Goal: Task Accomplishment & Management: Use online tool/utility

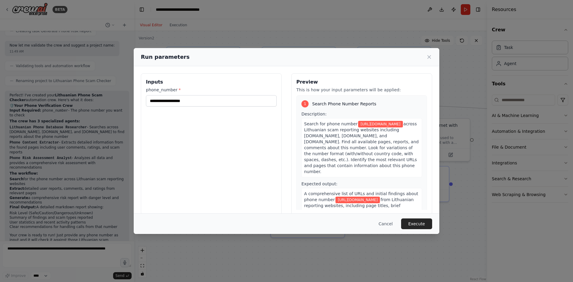
drag, startPoint x: 181, startPoint y: 98, endPoint x: 132, endPoint y: 106, distance: 50.4
click at [132, 106] on div "**********" at bounding box center [286, 141] width 573 height 282
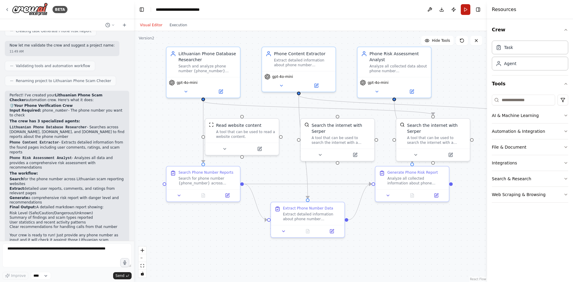
click at [465, 6] on button "Run" at bounding box center [466, 9] width 10 height 11
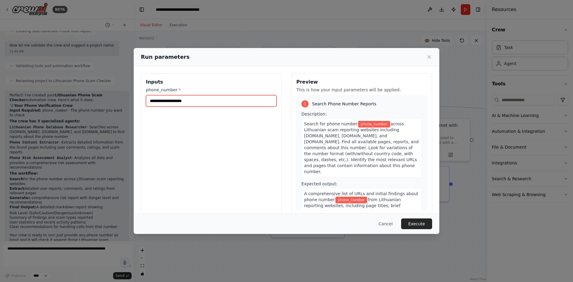
click at [181, 102] on input "phone_number *" at bounding box center [211, 100] width 131 height 11
paste input "**********"
type input "**********"
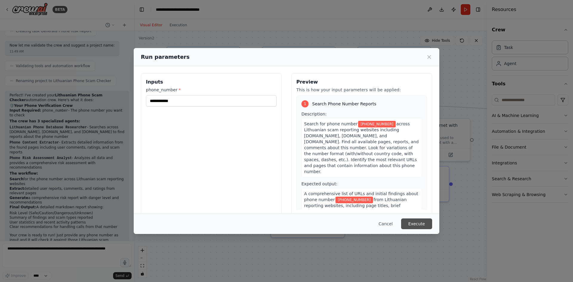
click at [419, 223] on button "Execute" at bounding box center [416, 223] width 31 height 11
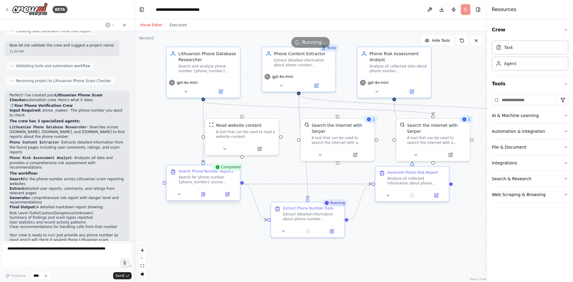
click at [228, 198] on div at bounding box center [203, 194] width 73 height 12
click at [228, 194] on icon at bounding box center [227, 193] width 3 height 3
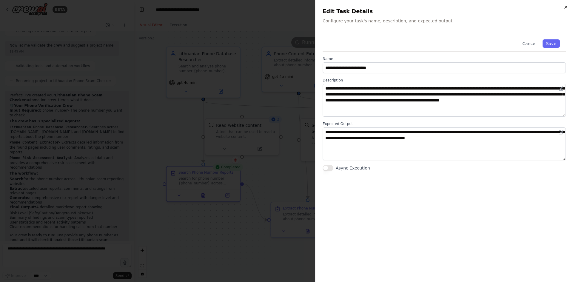
click at [565, 7] on icon "button" at bounding box center [565, 7] width 5 height 5
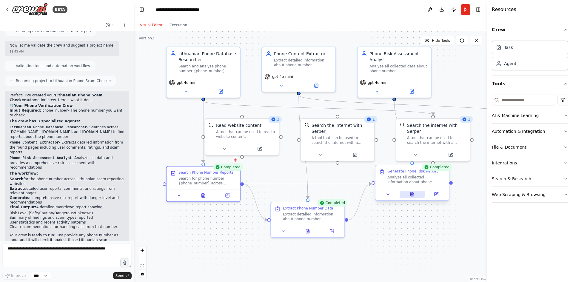
click at [411, 197] on button at bounding box center [412, 194] width 25 height 7
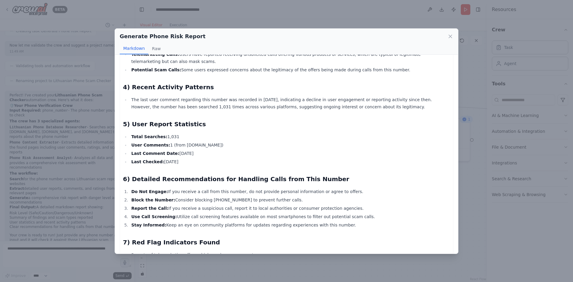
scroll to position [161, 0]
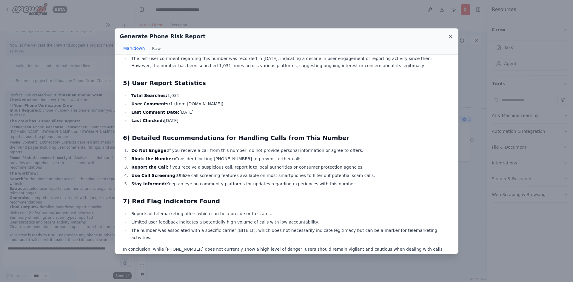
click at [450, 36] on icon at bounding box center [450, 36] width 3 height 3
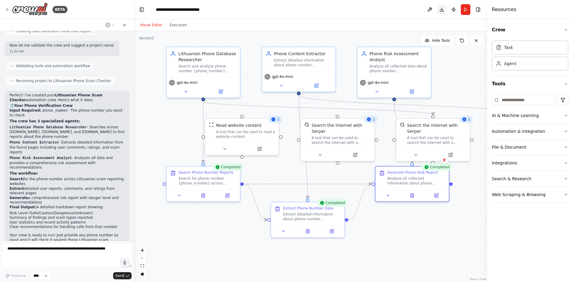
click at [440, 9] on button "Download" at bounding box center [442, 9] width 10 height 11
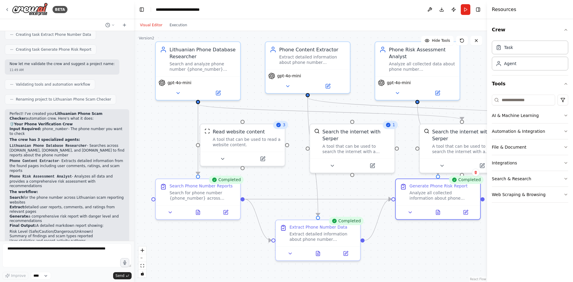
scroll to position [745, 0]
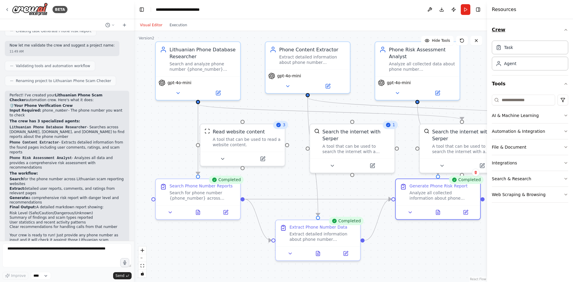
click at [567, 30] on icon "button" at bounding box center [565, 29] width 5 height 5
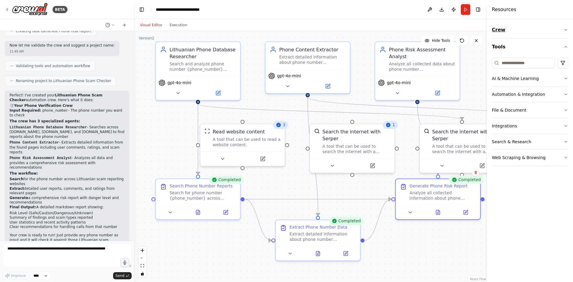
click at [567, 30] on icon "button" at bounding box center [565, 29] width 5 height 5
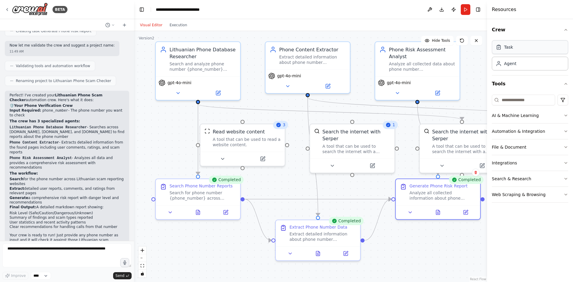
click at [522, 47] on div "Task" at bounding box center [530, 47] width 76 height 14
click at [501, 64] on icon at bounding box center [499, 63] width 6 height 6
click at [499, 64] on icon at bounding box center [499, 64] width 4 height 1
click at [428, 269] on div "Role of the agent" at bounding box center [456, 267] width 67 height 7
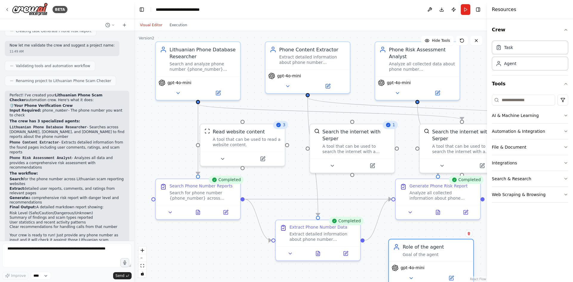
drag, startPoint x: 435, startPoint y: 266, endPoint x: 398, endPoint y: 238, distance: 45.8
click at [403, 244] on div "Role of the agent" at bounding box center [436, 247] width 67 height 7
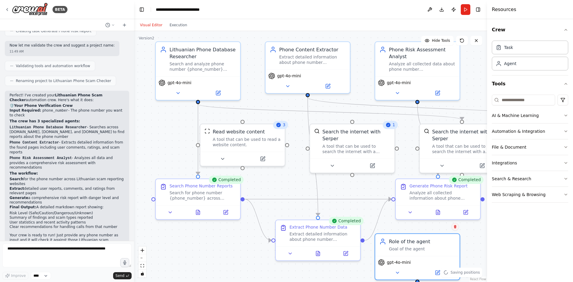
click at [454, 226] on icon at bounding box center [455, 226] width 2 height 3
click at [438, 228] on button "Confirm" at bounding box center [438, 226] width 21 height 7
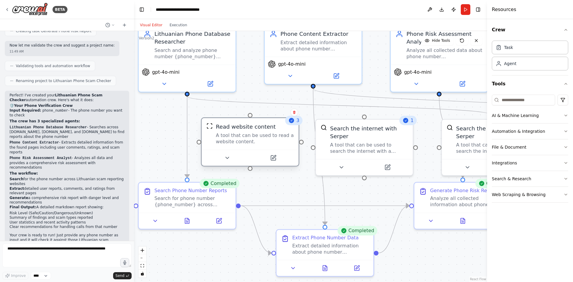
drag, startPoint x: 271, startPoint y: 162, endPoint x: 264, endPoint y: 144, distance: 19.2
click at [264, 144] on div "A tool that can be used to read a website content." at bounding box center [255, 138] width 78 height 13
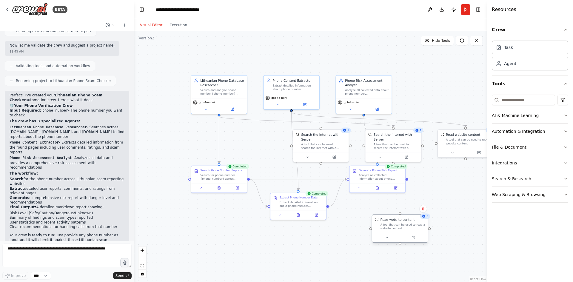
drag, startPoint x: 263, startPoint y: 142, endPoint x: 409, endPoint y: 231, distance: 170.7
click at [409, 231] on div "Read website content A tool that can be used to read a website content." at bounding box center [400, 224] width 56 height 18
drag, startPoint x: 319, startPoint y: 139, endPoint x: 449, endPoint y: 191, distance: 139.5
click at [449, 191] on div "A tool that can be used to search the internet with a search_query. Supports di…" at bounding box center [452, 194] width 45 height 7
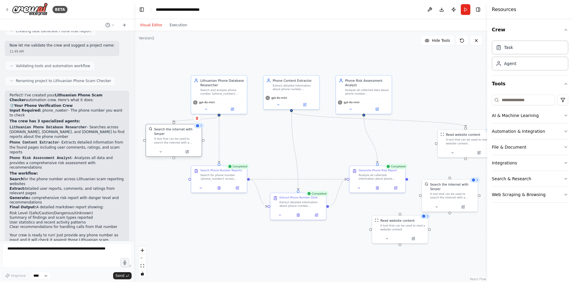
drag, startPoint x: 394, startPoint y: 144, endPoint x: 174, endPoint y: 141, distance: 220.3
click at [174, 141] on div "Search the internet with Serper A tool that can be used to search the internet …" at bounding box center [174, 135] width 56 height 23
drag, startPoint x: 464, startPoint y: 148, endPoint x: 422, endPoint y: 149, distance: 42.1
click at [422, 149] on div at bounding box center [423, 151] width 56 height 9
click at [409, 155] on div at bounding box center [423, 151] width 56 height 9
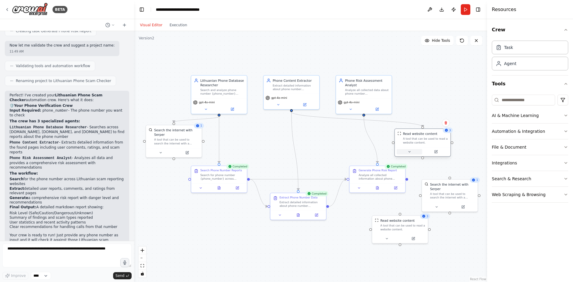
click at [410, 153] on icon at bounding box center [410, 152] width 4 height 4
click at [410, 152] on icon at bounding box center [410, 151] width 2 height 1
click at [435, 152] on icon at bounding box center [436, 151] width 2 height 2
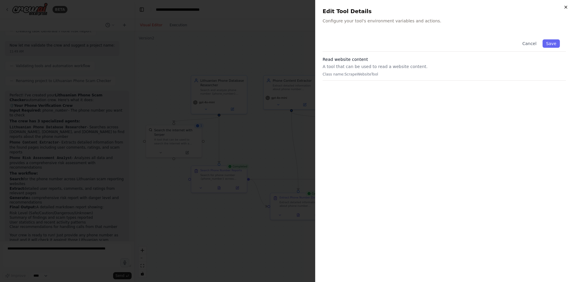
click at [568, 6] on icon "button" at bounding box center [565, 7] width 5 height 5
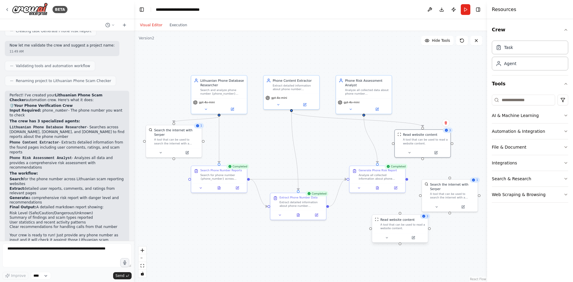
click at [407, 222] on div "Read website content A tool that can be used to read a website content." at bounding box center [402, 224] width 45 height 13
click at [425, 208] on icon at bounding box center [423, 209] width 4 height 4
click at [406, 208] on button "Confirm" at bounding box center [406, 208] width 21 height 7
click at [463, 191] on div "A tool that can be used to search the internet with a search_query. Supports di…" at bounding box center [452, 194] width 45 height 7
click at [473, 175] on button at bounding box center [473, 173] width 8 height 8
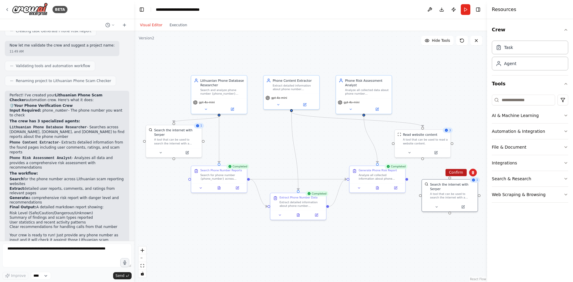
click at [459, 172] on button "Confirm" at bounding box center [455, 172] width 21 height 7
click at [467, 9] on button "Run" at bounding box center [466, 9] width 10 height 11
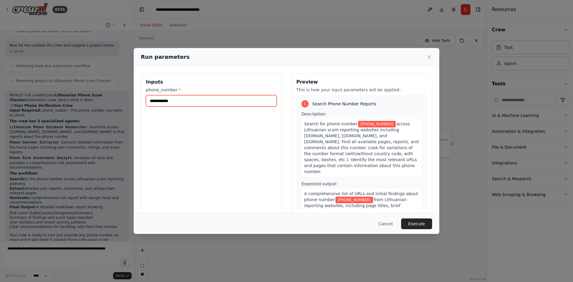
drag, startPoint x: 189, startPoint y: 99, endPoint x: 141, endPoint y: 97, distance: 48.7
click at [141, 97] on div "**********" at bounding box center [211, 143] width 141 height 141
paste input "text"
type input "**********"
click at [416, 223] on button "Execute" at bounding box center [416, 223] width 31 height 11
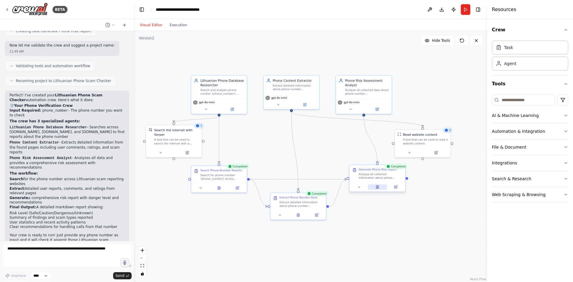
click at [377, 187] on icon at bounding box center [377, 187] width 2 height 3
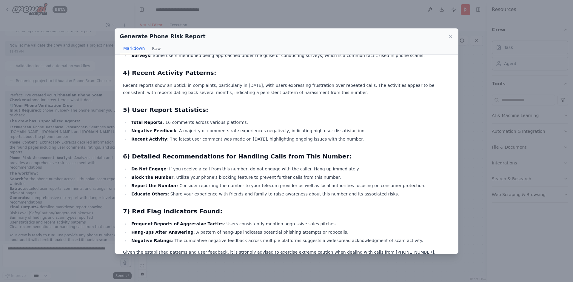
scroll to position [139, 0]
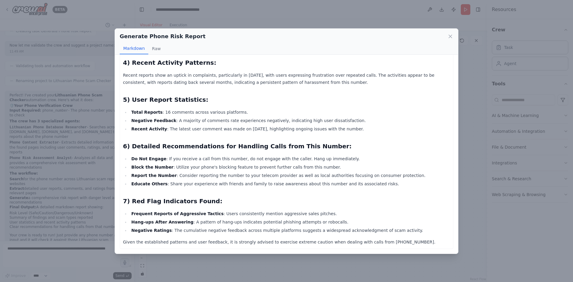
click at [454, 37] on div "Generate Phone Risk Report Markdown Raw" at bounding box center [286, 42] width 343 height 26
click at [451, 35] on icon at bounding box center [450, 36] width 6 height 6
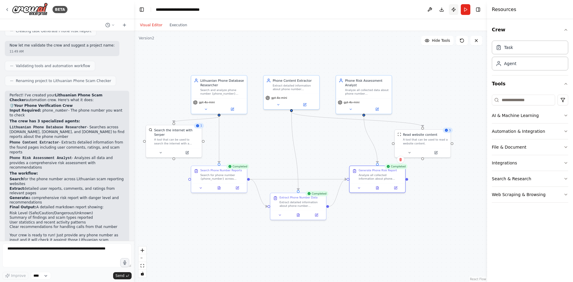
click at [454, 8] on button "Publish" at bounding box center [454, 9] width 10 height 11
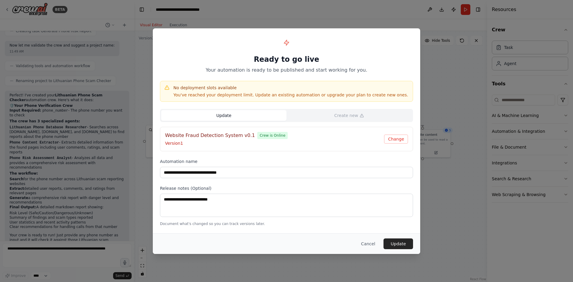
click at [287, 136] on div "Website Fraud Detection System v0.1 Crew is Online" at bounding box center [274, 135] width 219 height 7
click at [275, 135] on div "Website Fraud Detection System v0.1 Crew is Online" at bounding box center [274, 135] width 219 height 7
click at [221, 114] on button "Update" at bounding box center [223, 115] width 125 height 11
click at [242, 120] on button "Update" at bounding box center [223, 115] width 125 height 11
click at [200, 141] on p "Version 1" at bounding box center [274, 143] width 219 height 6
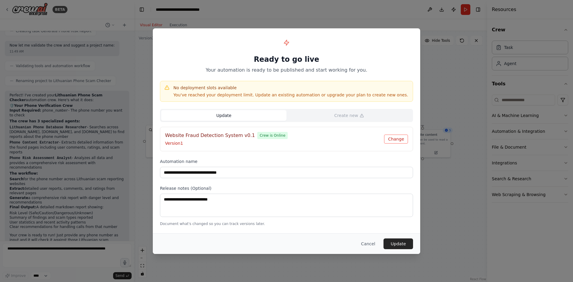
click at [395, 139] on button "Change" at bounding box center [396, 139] width 24 height 9
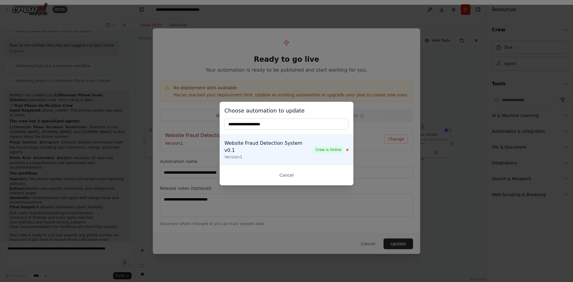
click at [249, 128] on input "text" at bounding box center [286, 123] width 124 height 11
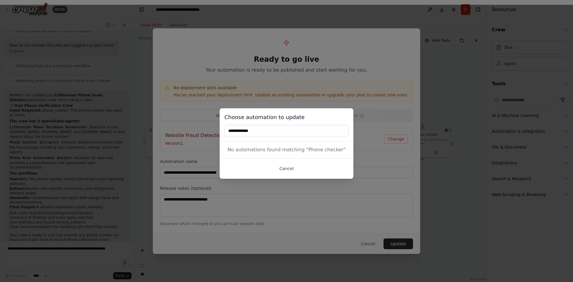
type input "**********"
click at [292, 167] on button "Cancel" at bounding box center [286, 168] width 124 height 11
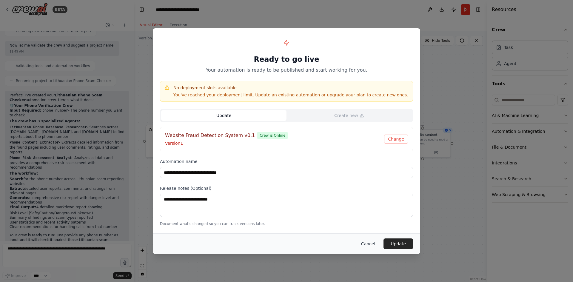
click at [372, 244] on button "Cancel" at bounding box center [368, 243] width 24 height 11
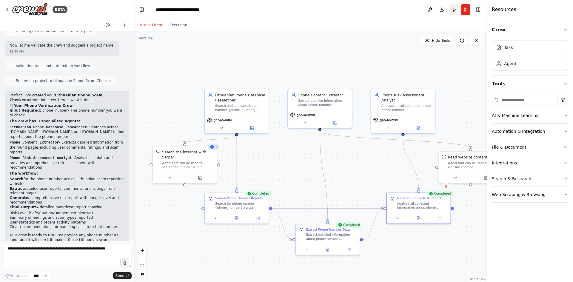
click at [454, 10] on button "Publish" at bounding box center [454, 9] width 10 height 11
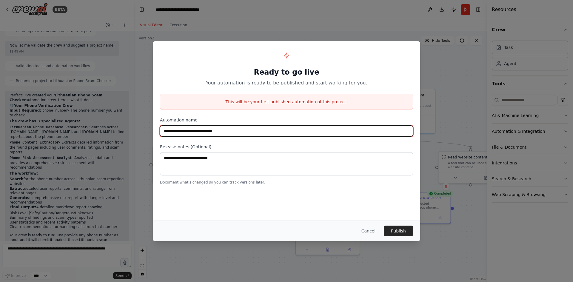
drag, startPoint x: 184, startPoint y: 131, endPoint x: 153, endPoint y: 136, distance: 31.4
click at [153, 136] on div "**********" at bounding box center [286, 116] width 267 height 151
click at [216, 131] on input "**********" at bounding box center [286, 130] width 253 height 11
type input "**********"
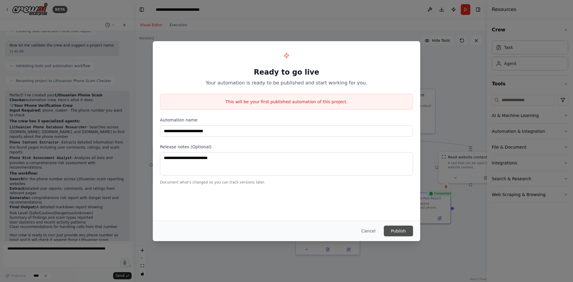
click at [406, 232] on button "Publish" at bounding box center [398, 231] width 29 height 11
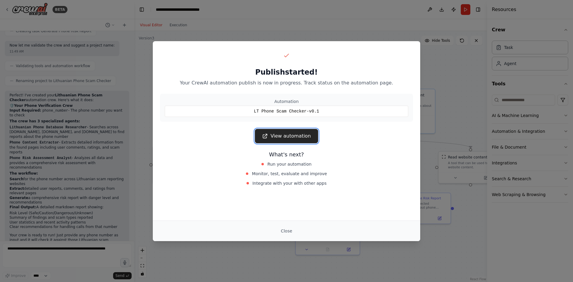
click at [292, 136] on link "View automation" at bounding box center [286, 136] width 63 height 14
click at [289, 229] on button "Close" at bounding box center [286, 231] width 21 height 11
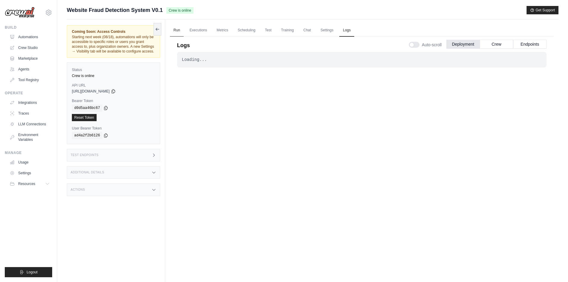
click at [175, 30] on link "Run" at bounding box center [177, 30] width 14 height 13
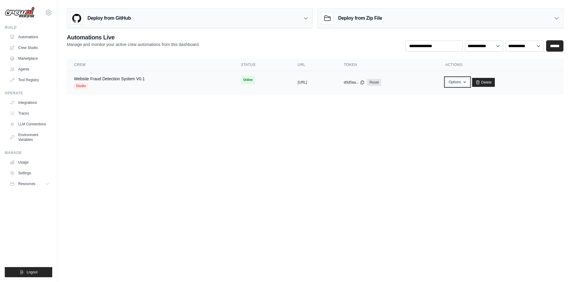
click at [467, 82] on icon "button" at bounding box center [464, 82] width 5 height 5
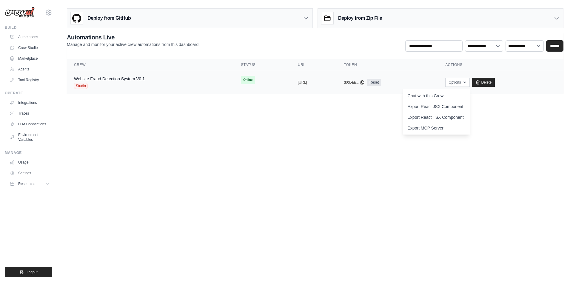
drag, startPoint x: 507, startPoint y: 105, endPoint x: 504, endPoint y: 93, distance: 12.2
click at [508, 104] on main "Deploy from GitHub Deploy your project directly from GitHub. Select a repositor…" at bounding box center [315, 53] width 516 height 107
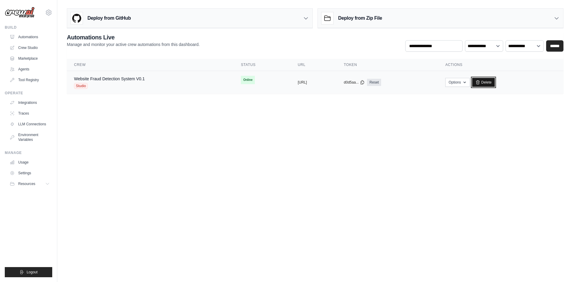
click at [495, 80] on link "Delete" at bounding box center [483, 82] width 23 height 9
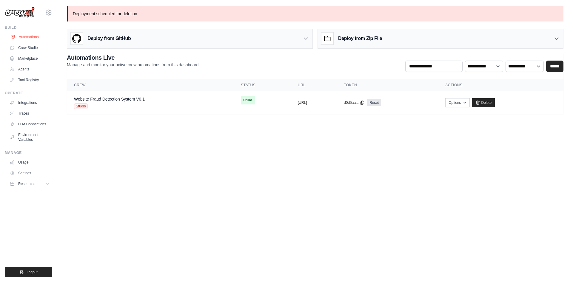
click at [26, 37] on link "Automations" at bounding box center [30, 37] width 45 height 10
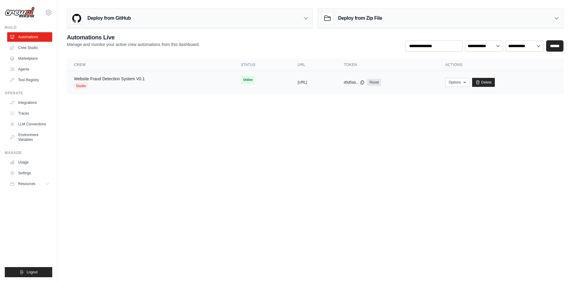
click at [108, 80] on link "Website Fraud Detection System V0.1" at bounding box center [109, 78] width 71 height 5
click at [112, 79] on link "Website Fraud Detection System V0.1" at bounding box center [109, 78] width 71 height 5
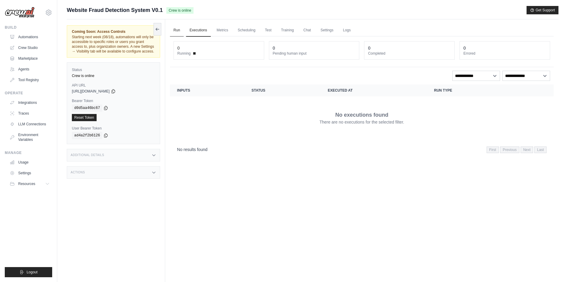
click at [177, 30] on link "Run" at bounding box center [177, 30] width 14 height 13
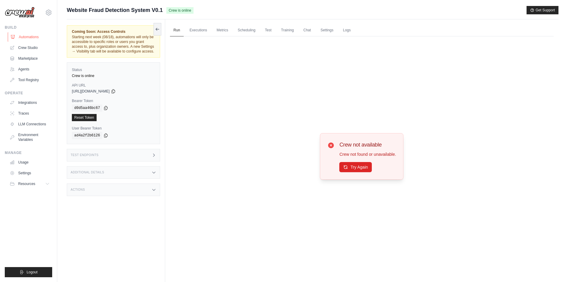
click at [26, 36] on link "Automations" at bounding box center [30, 37] width 45 height 10
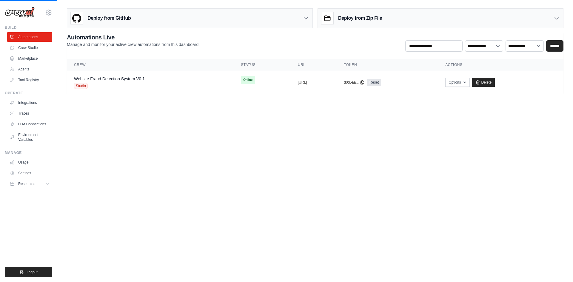
click at [26, 36] on link "Automations" at bounding box center [29, 37] width 45 height 10
click at [202, 182] on body "jevsbl@gmail.com Settings Build Automations Crew Studio" at bounding box center [286, 141] width 573 height 282
click at [381, 81] on link "Reset" at bounding box center [374, 82] width 14 height 7
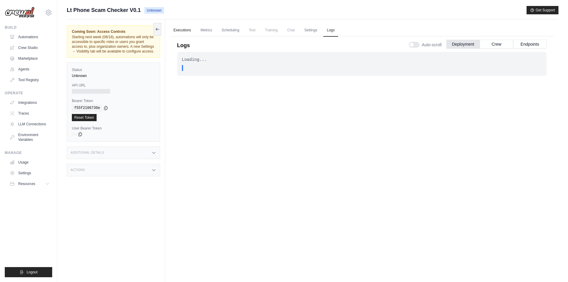
click at [180, 31] on link "Executions" at bounding box center [182, 30] width 25 height 13
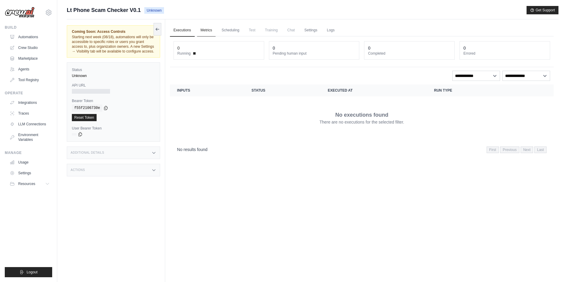
click at [208, 29] on link "Metrics" at bounding box center [206, 30] width 19 height 13
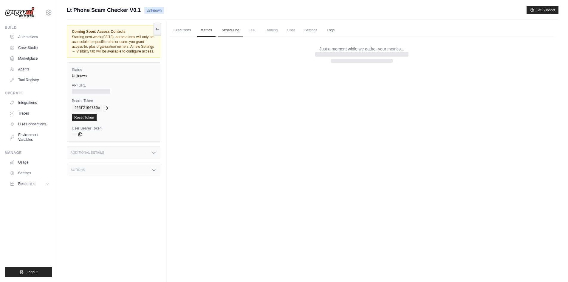
click at [227, 27] on link "Scheduling" at bounding box center [230, 30] width 25 height 13
click at [209, 29] on link "Metrics" at bounding box center [206, 30] width 19 height 13
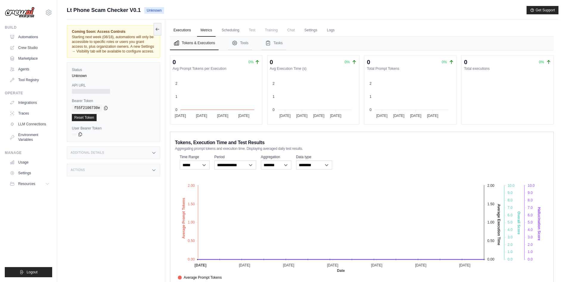
click at [182, 31] on link "Executions" at bounding box center [182, 30] width 25 height 13
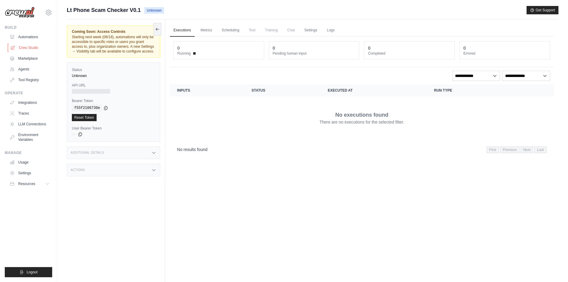
click at [30, 48] on link "Crew Studio" at bounding box center [30, 48] width 45 height 10
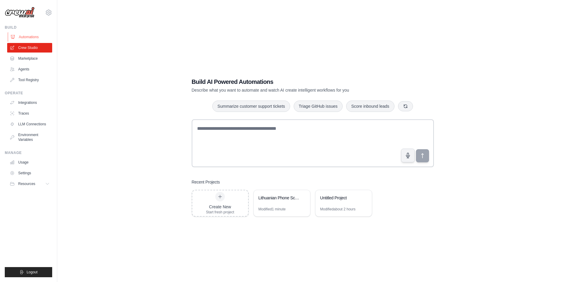
click at [27, 35] on link "Automations" at bounding box center [30, 37] width 45 height 10
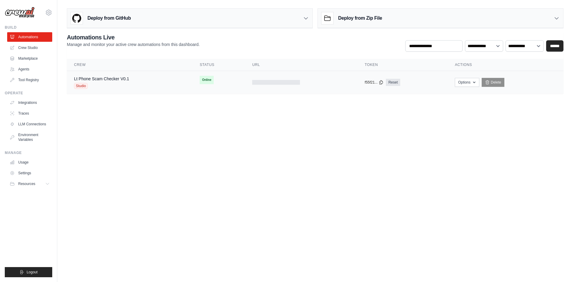
click at [269, 81] on div at bounding box center [276, 82] width 48 height 5
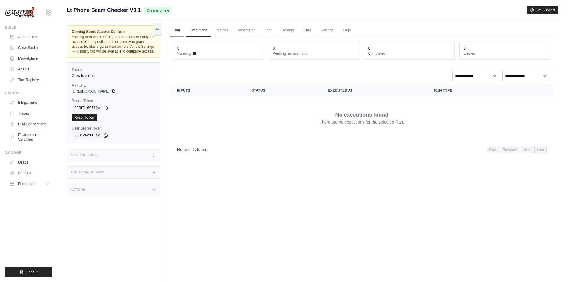
click at [180, 30] on link "Run" at bounding box center [177, 30] width 14 height 13
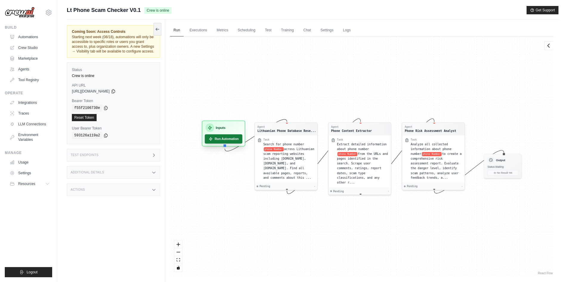
click at [224, 141] on button "Run Automation" at bounding box center [224, 138] width 38 height 9
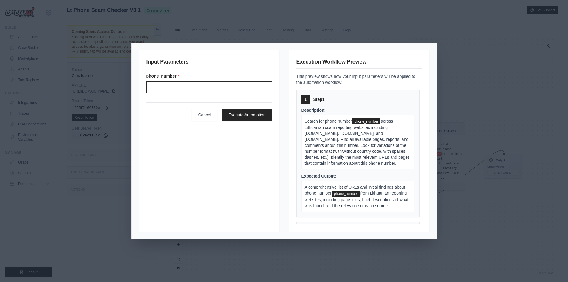
click at [161, 89] on input "Phone number" at bounding box center [210, 86] width 126 height 11
paste input "**********"
type input "**********"
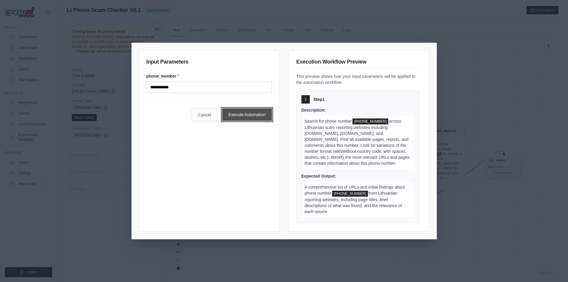
click at [248, 114] on button "Execute Automation" at bounding box center [247, 114] width 50 height 13
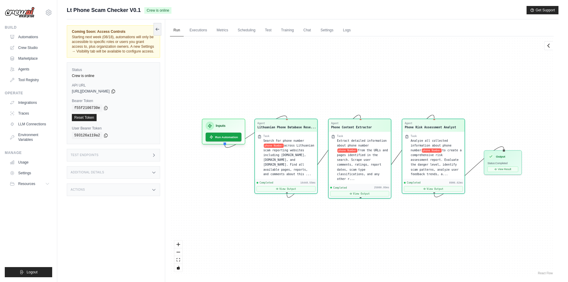
scroll to position [25, 0]
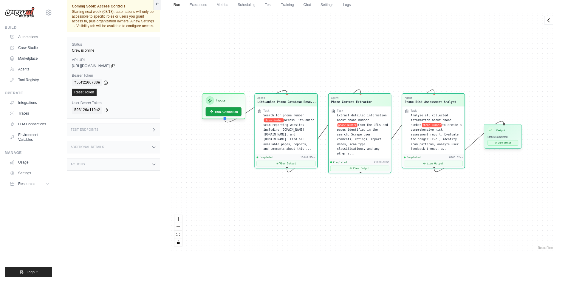
click at [503, 144] on button "View Result" at bounding box center [503, 142] width 31 height 5
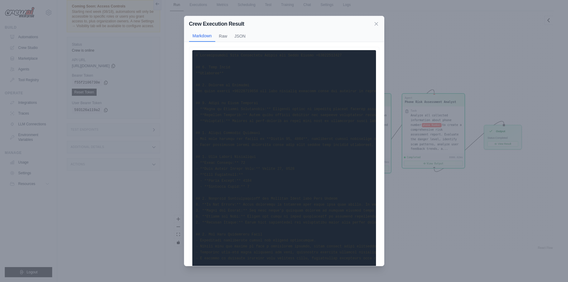
click at [273, 112] on pre at bounding box center [284, 163] width 184 height 226
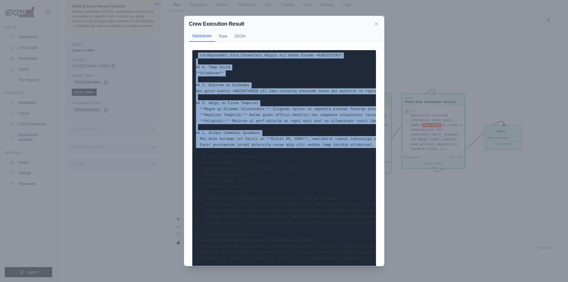
drag, startPoint x: 197, startPoint y: 53, endPoint x: 308, endPoint y: 153, distance: 149.2
click at [308, 153] on pre at bounding box center [284, 163] width 184 height 226
click at [304, 101] on pre at bounding box center [284, 163] width 184 height 226
click at [222, 36] on button "Raw" at bounding box center [223, 35] width 16 height 11
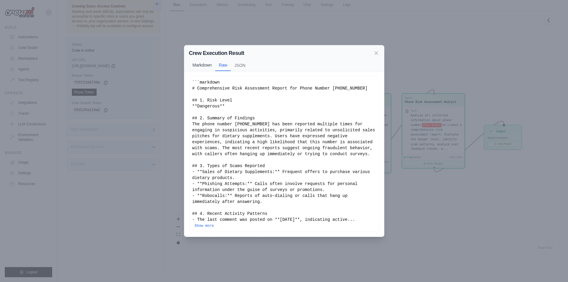
click at [200, 63] on button "Markdown" at bounding box center [202, 64] width 27 height 11
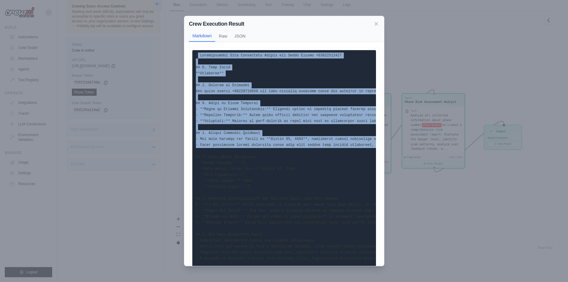
click at [275, 132] on pre at bounding box center [284, 163] width 184 height 226
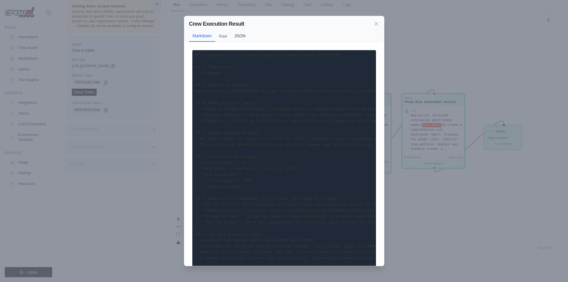
click at [239, 35] on button "JSON" at bounding box center [240, 35] width 18 height 11
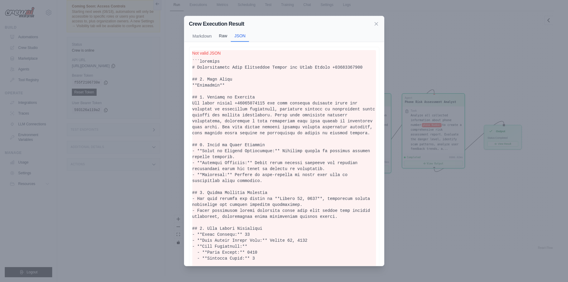
click at [224, 36] on button "Raw" at bounding box center [223, 35] width 16 height 11
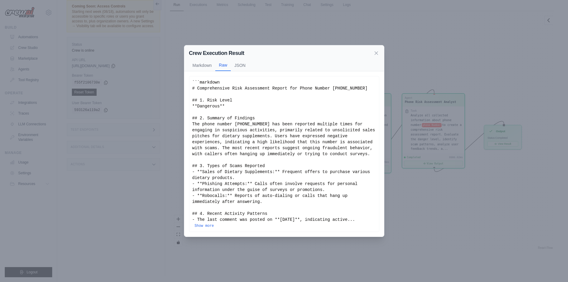
click at [277, 153] on div "```markdown # Comprehensive Risk Assessment Report for Phone Number +3705219715…" at bounding box center [284, 153] width 184 height 149
click at [207, 225] on button "Show more" at bounding box center [204, 225] width 19 height 5
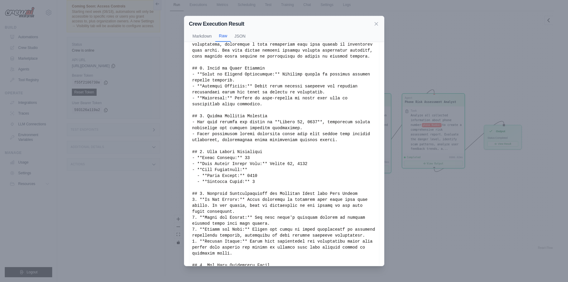
scroll to position [144, 0]
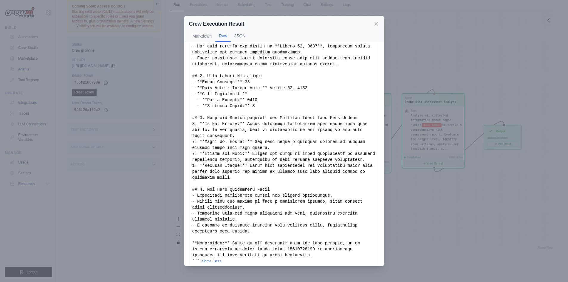
click at [241, 38] on button "JSON" at bounding box center [240, 35] width 18 height 11
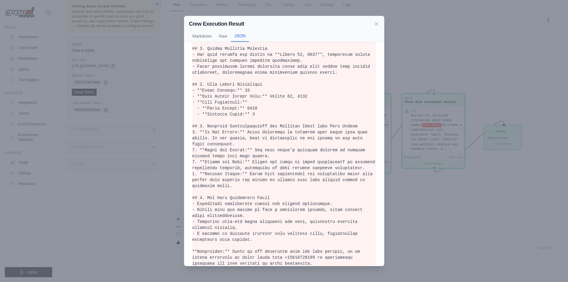
scroll to position [0, 0]
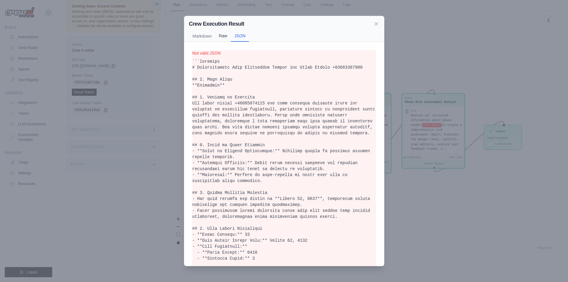
click at [224, 36] on button "Raw" at bounding box center [223, 35] width 16 height 11
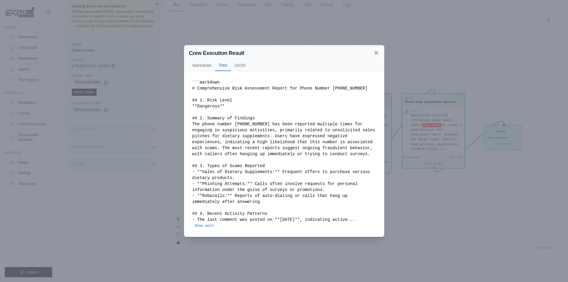
click at [379, 53] on icon at bounding box center [377, 53] width 6 height 6
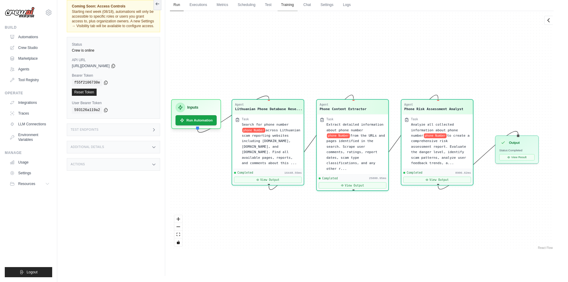
click at [289, 6] on link "Training" at bounding box center [288, 5] width 20 height 13
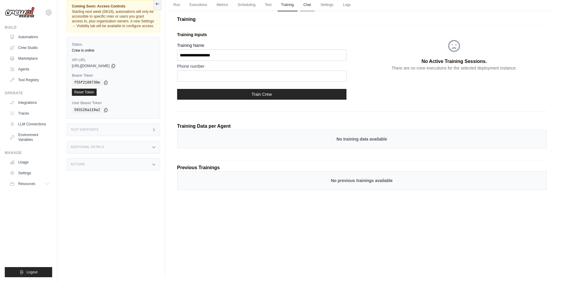
click at [309, 4] on link "Chat" at bounding box center [307, 5] width 15 height 13
click at [329, 6] on link "Settings" at bounding box center [327, 5] width 20 height 13
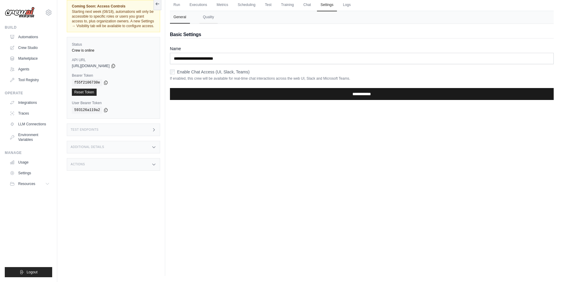
click at [354, 93] on input "**********" at bounding box center [362, 94] width 384 height 12
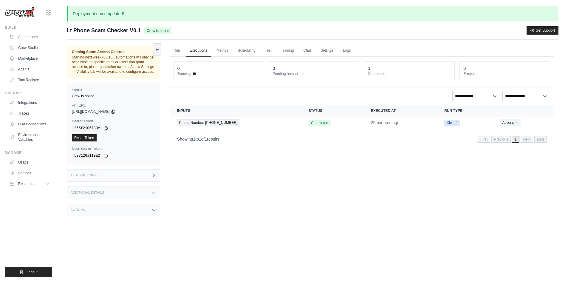
click at [513, 120] on button "Actions" at bounding box center [510, 122] width 21 height 7
click at [516, 130] on link "View Details" at bounding box center [528, 134] width 38 height 10
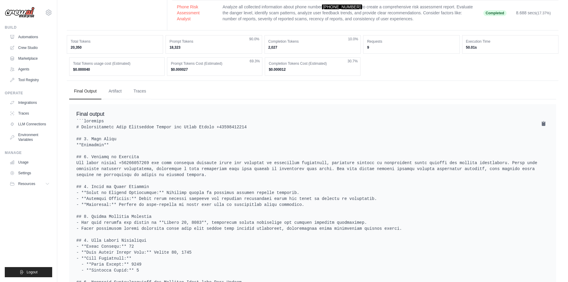
scroll to position [119, 0]
